Goal: Information Seeking & Learning: Compare options

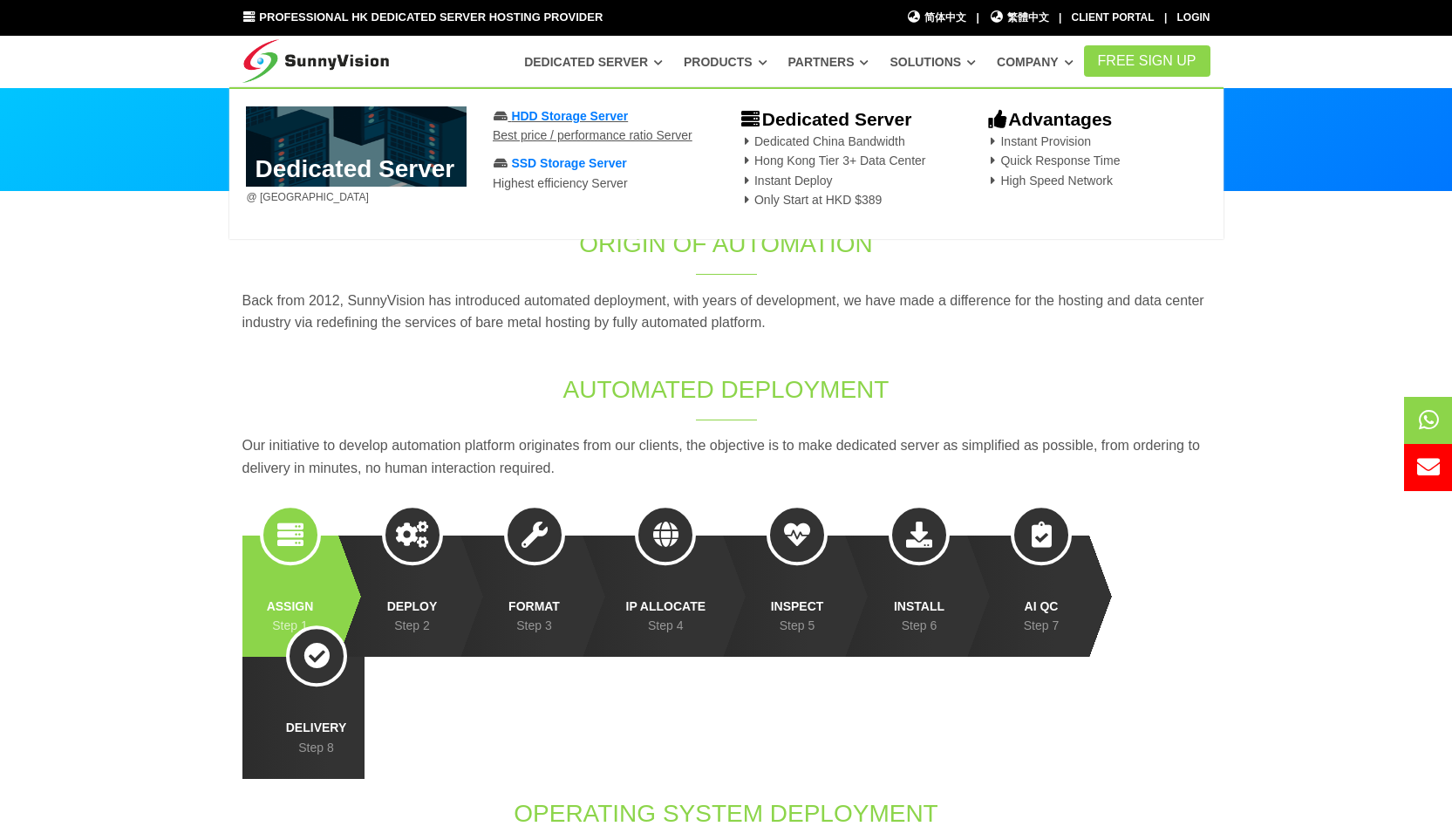
click at [602, 118] on span "HDD Storage Server" at bounding box center [570, 115] width 117 height 14
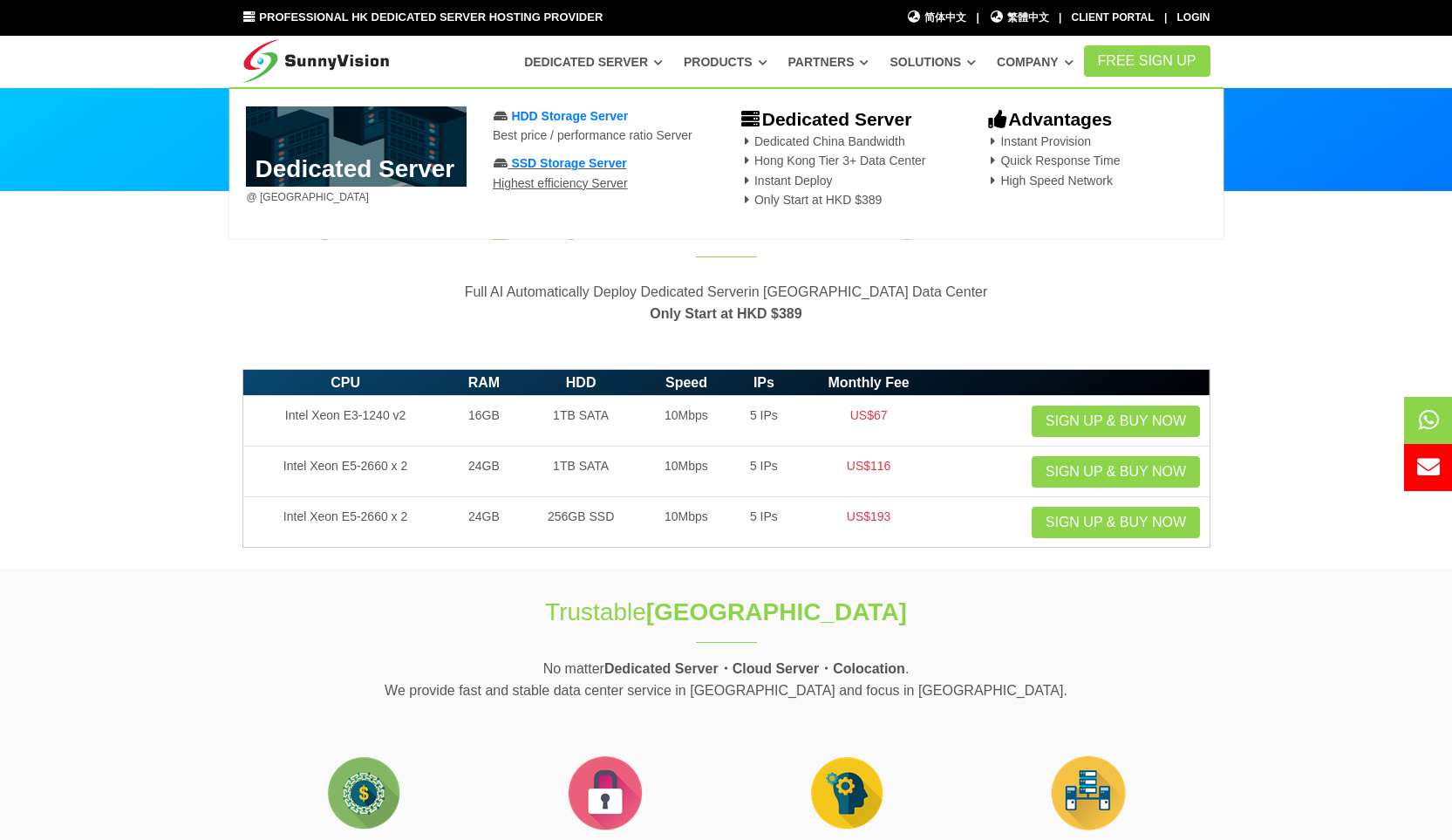
click at [571, 163] on span "SSD Storage Server" at bounding box center [569, 163] width 115 height 14
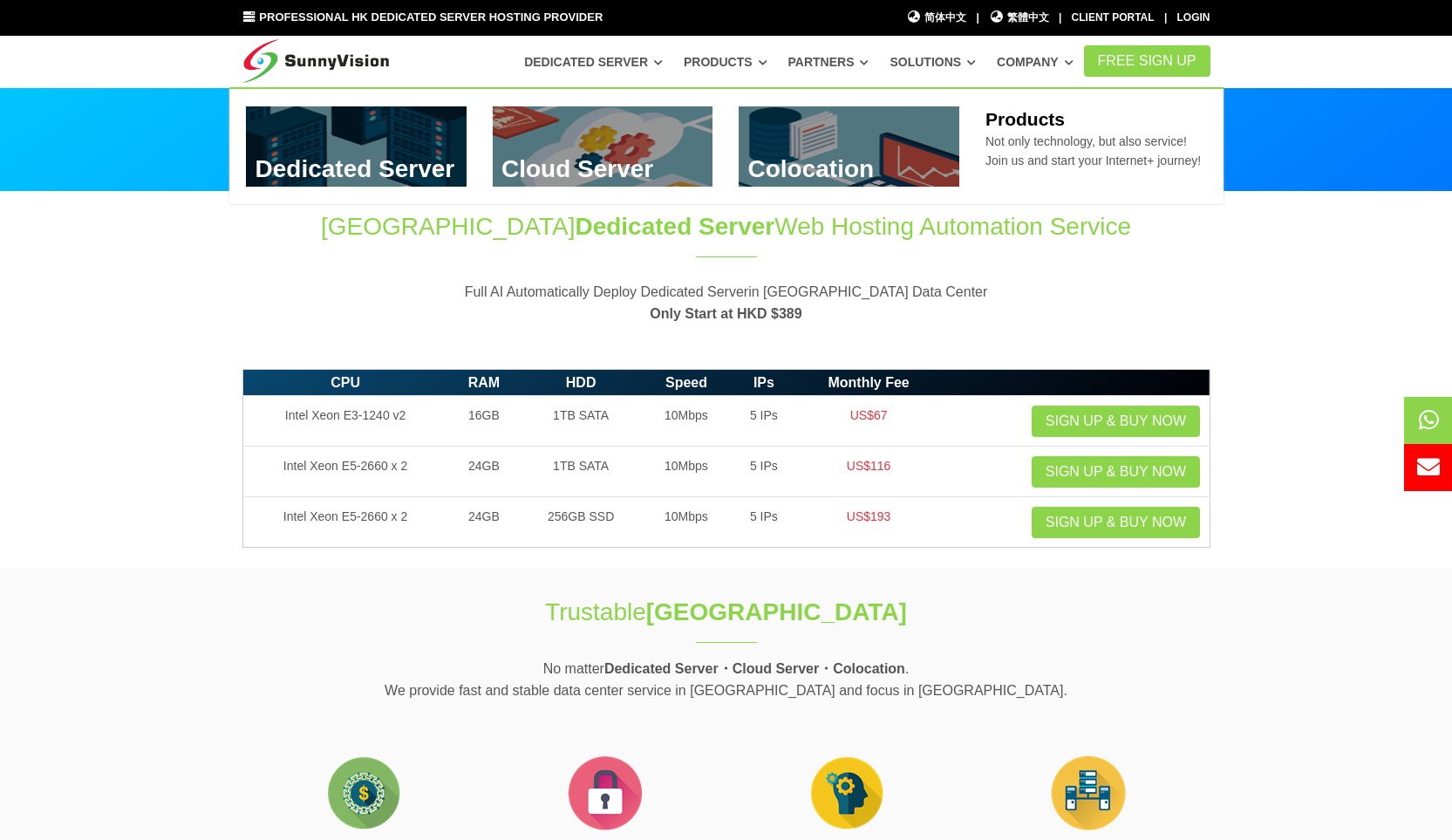
click at [379, 133] on link at bounding box center [356, 146] width 221 height 80
